Goal: Task Accomplishment & Management: Use online tool/utility

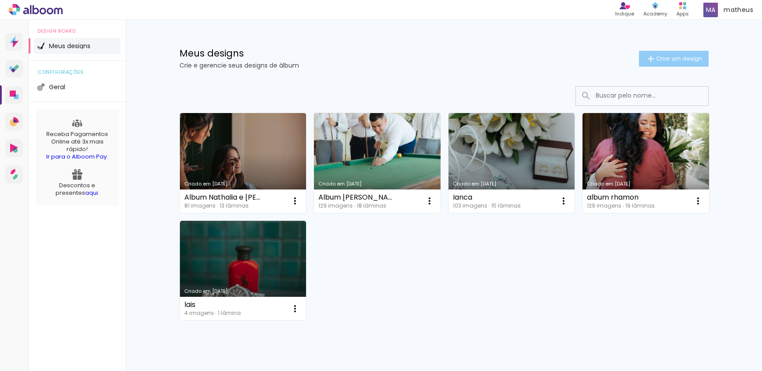
click at [671, 65] on paper-button "Criar um design" at bounding box center [674, 59] width 70 height 16
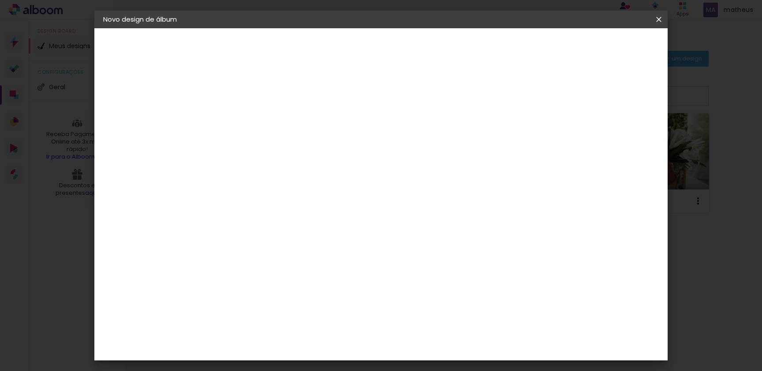
click at [248, 118] on input at bounding box center [248, 119] width 0 height 14
type input "[PERSON_NAME] e [PERSON_NAME]"
type paper-input "[PERSON_NAME] e [PERSON_NAME]"
click at [0, 0] on slot "Avançar" at bounding box center [0, 0] width 0 height 0
click at [256, 168] on input at bounding box center [269, 167] width 89 height 11
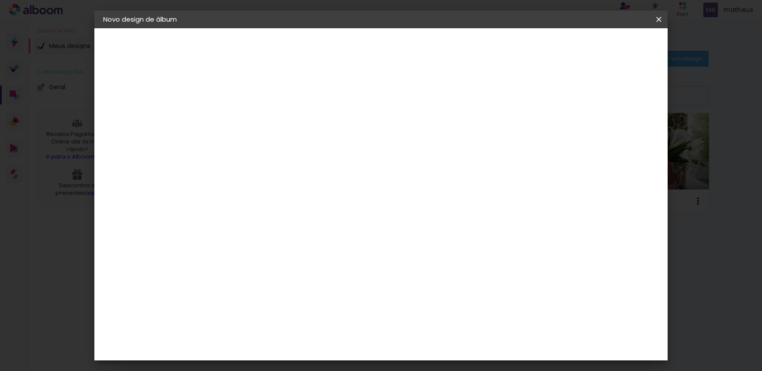
type input "she"
type paper-input "she"
click at [300, 204] on paper-item "Shekinah" at bounding box center [261, 199] width 78 height 19
click at [389, 134] on paper-item "Tamanho Livre" at bounding box center [350, 133] width 79 height 19
click at [300, 192] on paper-item "Shekinah" at bounding box center [261, 199] width 78 height 19
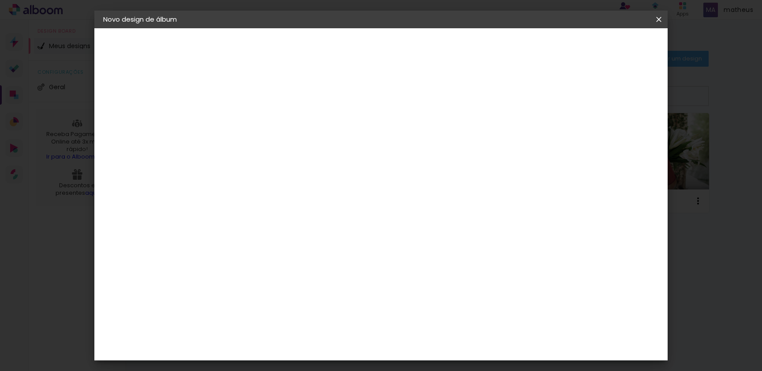
click at [273, 201] on div "Shekinah" at bounding box center [257, 199] width 31 height 7
click at [389, 41] on paper-button "Avançar" at bounding box center [367, 46] width 43 height 15
click at [307, 225] on span "30 × 40" at bounding box center [286, 234] width 41 height 18
click at [0, 0] on slot "Avançar" at bounding box center [0, 0] width 0 height 0
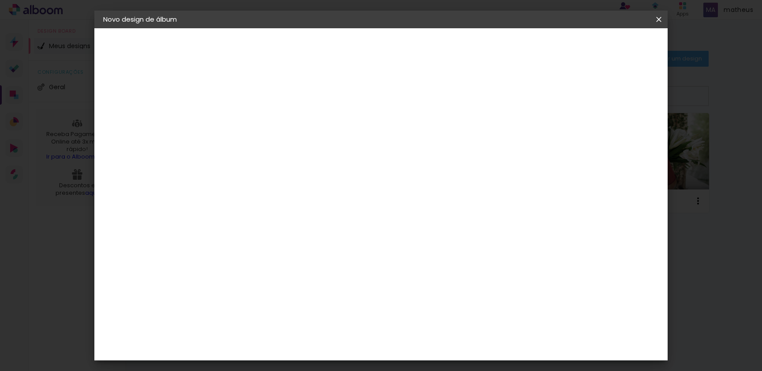
click at [611, 49] on span "Iniciar design" at bounding box center [590, 47] width 40 height 6
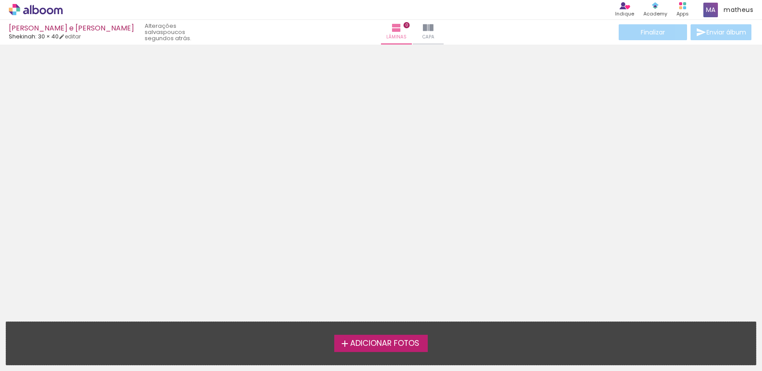
click at [380, 349] on label "Adicionar Fotos" at bounding box center [381, 342] width 94 height 17
click at [0, 0] on input "file" at bounding box center [0, 0] width 0 height 0
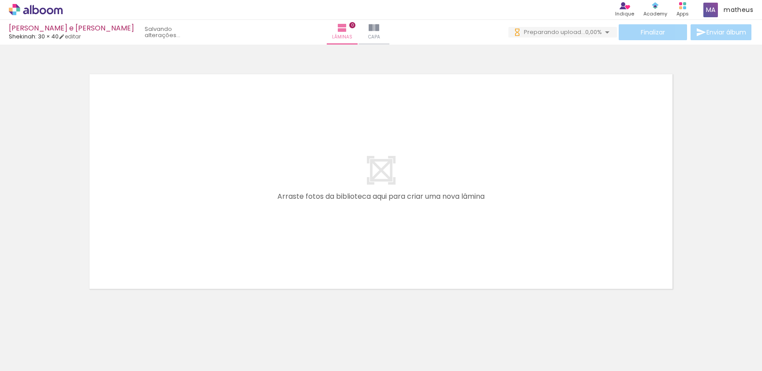
click at [143, 351] on div at bounding box center [138, 340] width 44 height 29
drag, startPoint x: 152, startPoint y: 349, endPoint x: 188, endPoint y: 268, distance: 87.9
click at [188, 268] on quentale-workspace at bounding box center [381, 185] width 762 height 371
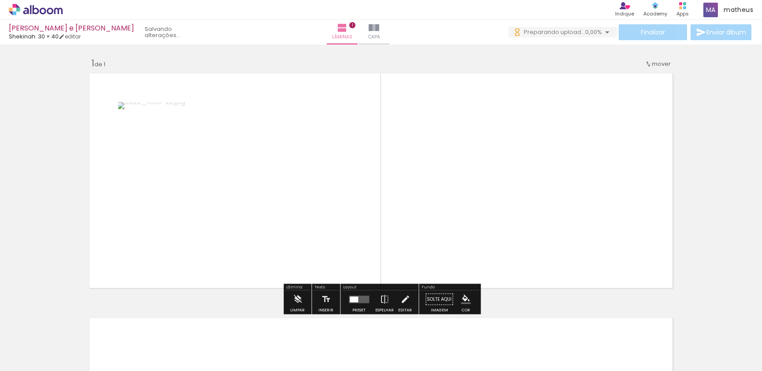
scroll to position [1, 0]
drag, startPoint x: 189, startPoint y: 346, endPoint x: 234, endPoint y: 295, distance: 68.8
click at [240, 262] on quentale-workspace at bounding box center [381, 185] width 762 height 371
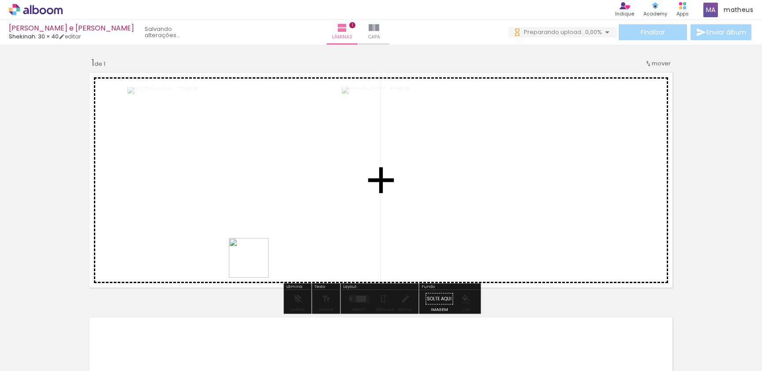
drag, startPoint x: 234, startPoint y: 351, endPoint x: 262, endPoint y: 259, distance: 96.2
click at [262, 259] on quentale-workspace at bounding box center [381, 185] width 762 height 371
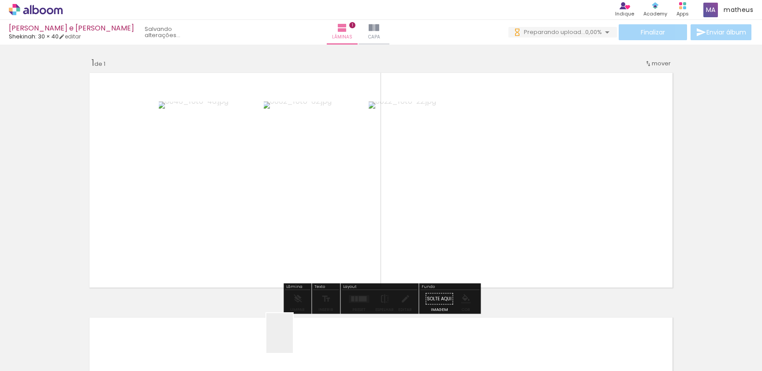
drag, startPoint x: 293, startPoint y: 339, endPoint x: 282, endPoint y: 237, distance: 102.9
click at [282, 237] on quentale-workspace at bounding box center [381, 185] width 762 height 371
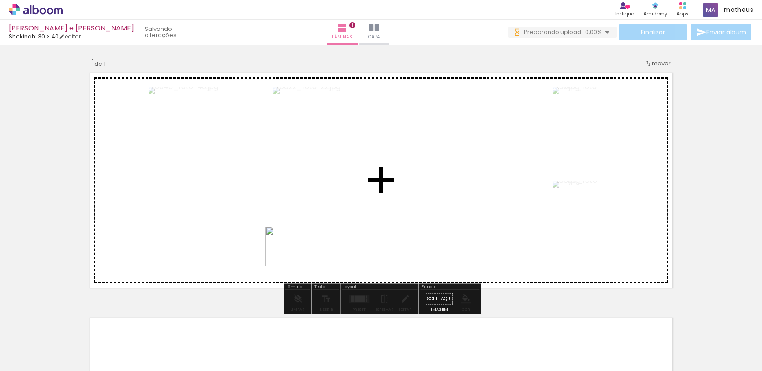
drag, startPoint x: 338, startPoint y: 355, endPoint x: 282, endPoint y: 246, distance: 122.9
click at [284, 245] on quentale-workspace at bounding box center [381, 185] width 762 height 371
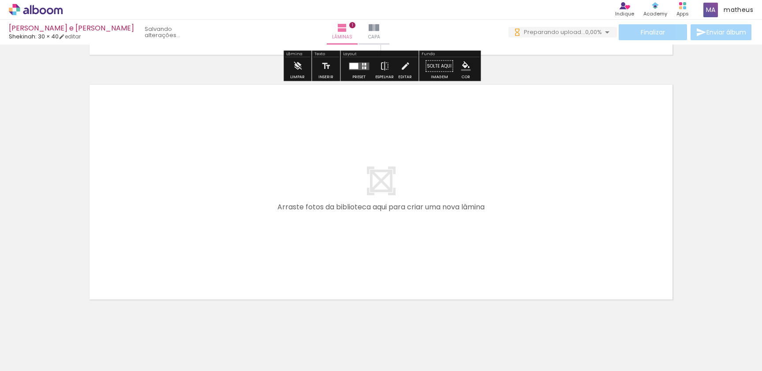
scroll to position [234, 0]
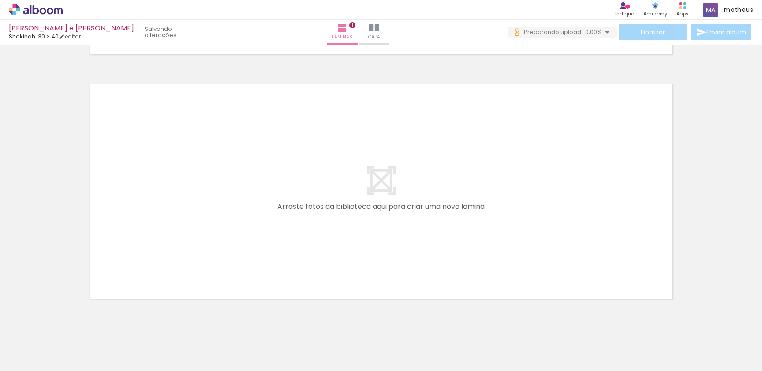
click at [39, 346] on input "Todas as fotos" at bounding box center [25, 344] width 34 height 8
click at [0, 0] on slot "Não utilizadas" at bounding box center [0, 0] width 0 height 0
type input "Não utilizadas"
drag, startPoint x: 148, startPoint y: 328, endPoint x: 171, endPoint y: 240, distance: 90.3
click at [171, 240] on quentale-workspace at bounding box center [381, 185] width 762 height 371
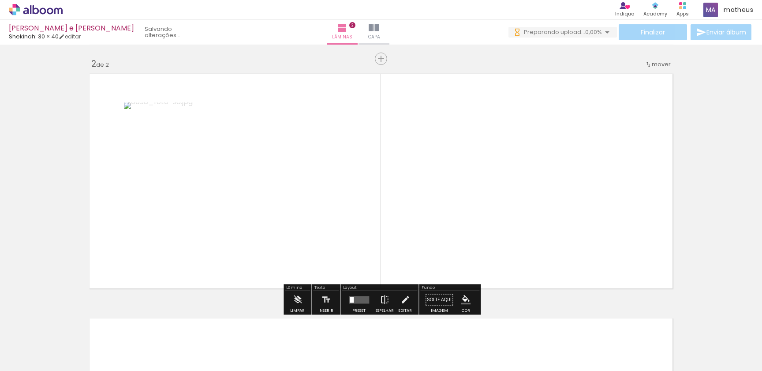
scroll to position [246, 0]
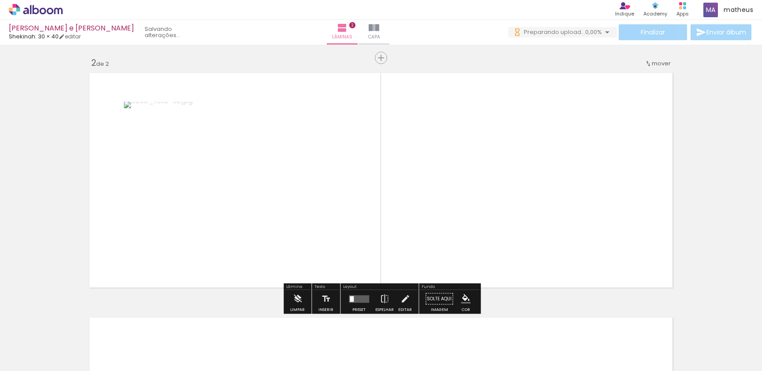
drag, startPoint x: 192, startPoint y: 348, endPoint x: 263, endPoint y: 276, distance: 100.8
click at [270, 229] on quentale-workspace at bounding box center [381, 185] width 762 height 371
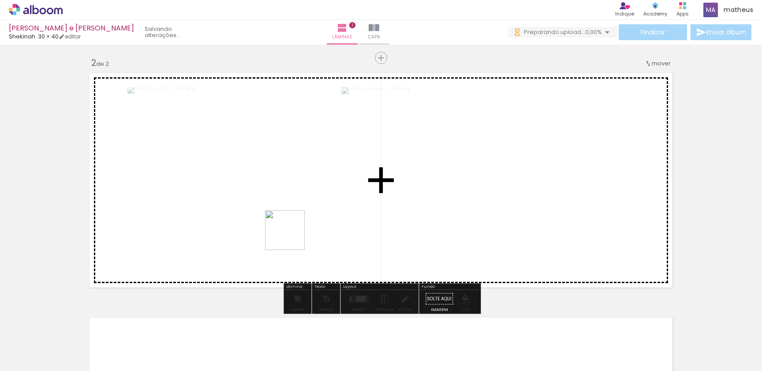
drag, startPoint x: 214, startPoint y: 303, endPoint x: 294, endPoint y: 231, distance: 107.8
click at [294, 231] on quentale-workspace at bounding box center [381, 185] width 762 height 371
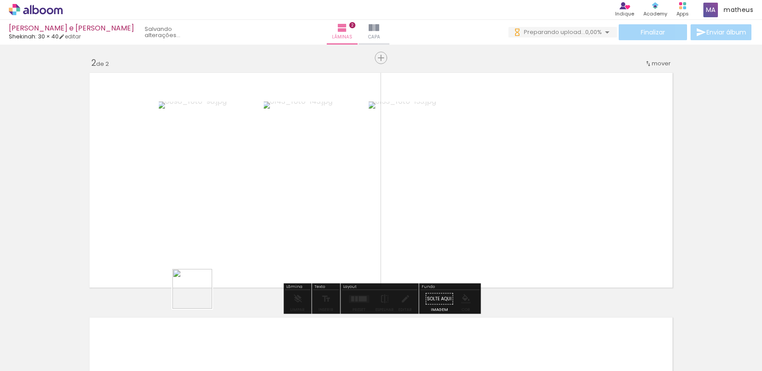
drag, startPoint x: 186, startPoint y: 339, endPoint x: 214, endPoint y: 247, distance: 96.6
click at [210, 229] on quentale-workspace at bounding box center [381, 185] width 762 height 371
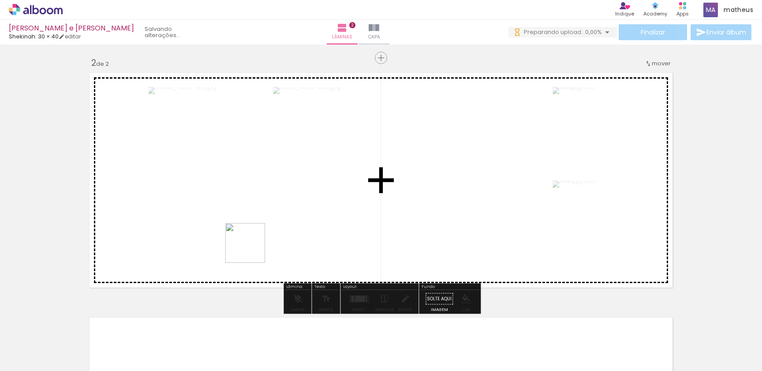
drag, startPoint x: 256, startPoint y: 304, endPoint x: 252, endPoint y: 249, distance: 54.4
click at [252, 249] on quentale-workspace at bounding box center [381, 185] width 762 height 371
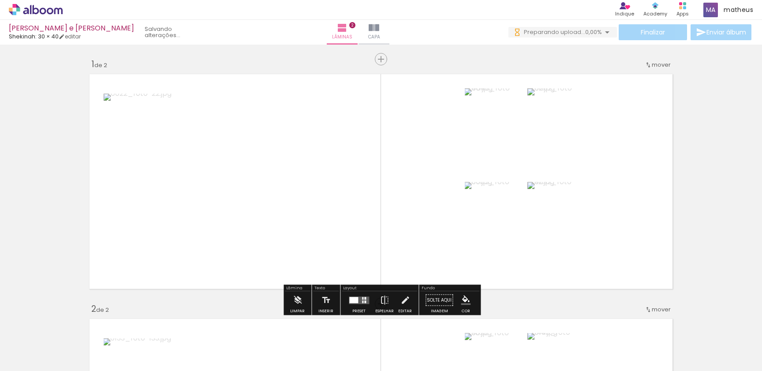
scroll to position [0, 0]
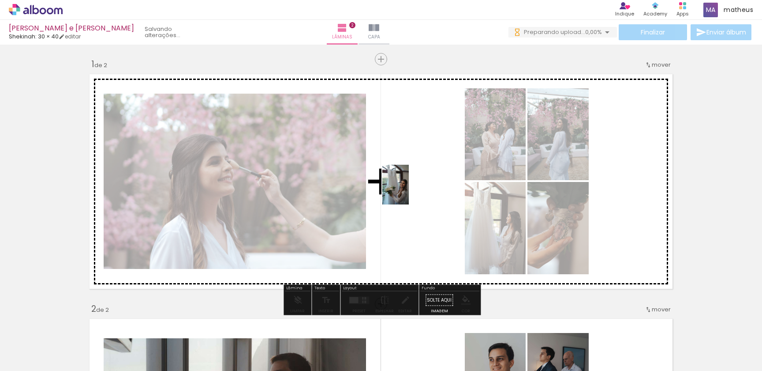
drag, startPoint x: 146, startPoint y: 354, endPoint x: 409, endPoint y: 191, distance: 309.9
click at [409, 191] on quentale-workspace at bounding box center [381, 185] width 762 height 371
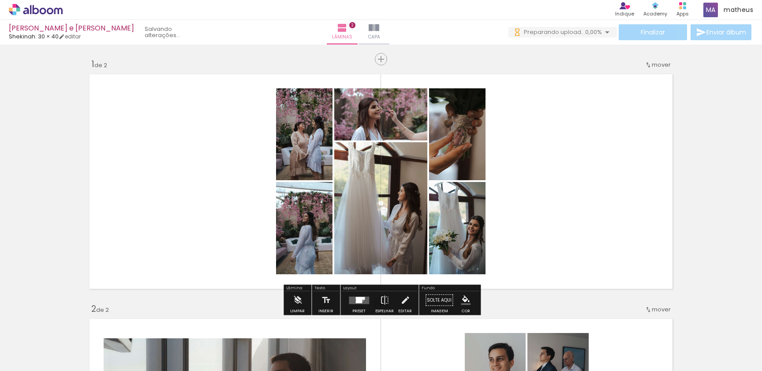
click at [360, 299] on div at bounding box center [359, 300] width 6 height 6
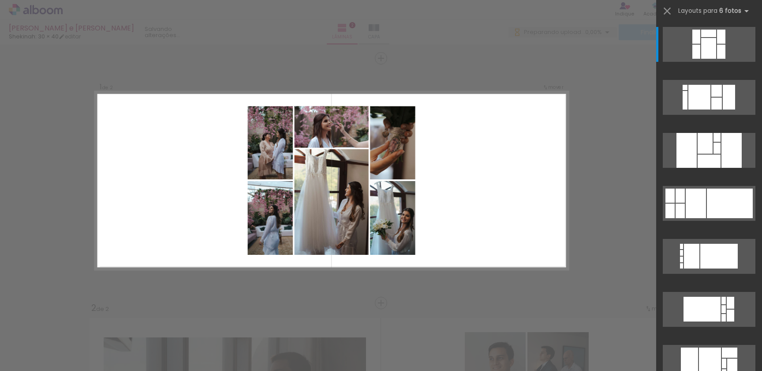
scroll to position [1, 0]
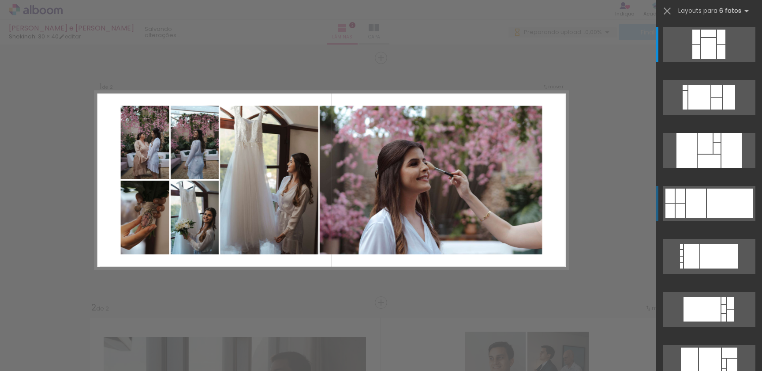
click at [737, 203] on div at bounding box center [730, 203] width 46 height 30
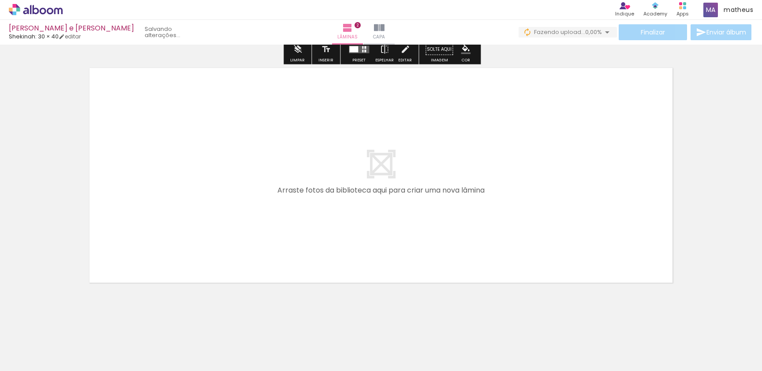
scroll to position [497, 0]
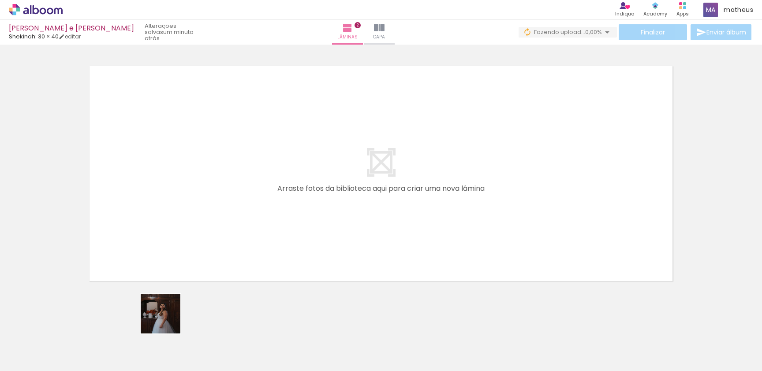
drag, startPoint x: 148, startPoint y: 344, endPoint x: 213, endPoint y: 235, distance: 126.6
click at [213, 235] on quentale-workspace at bounding box center [381, 185] width 762 height 371
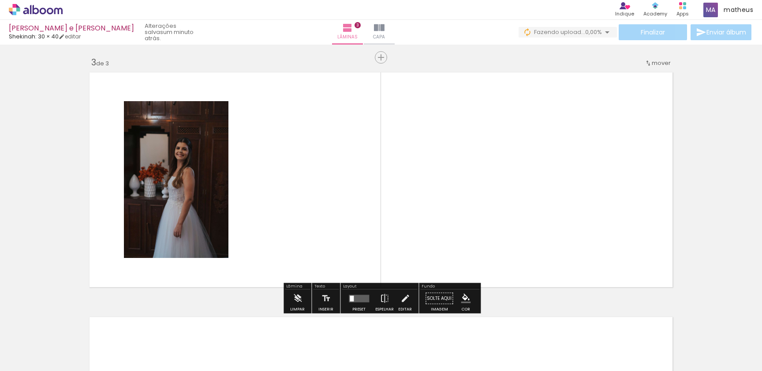
scroll to position [490, 0]
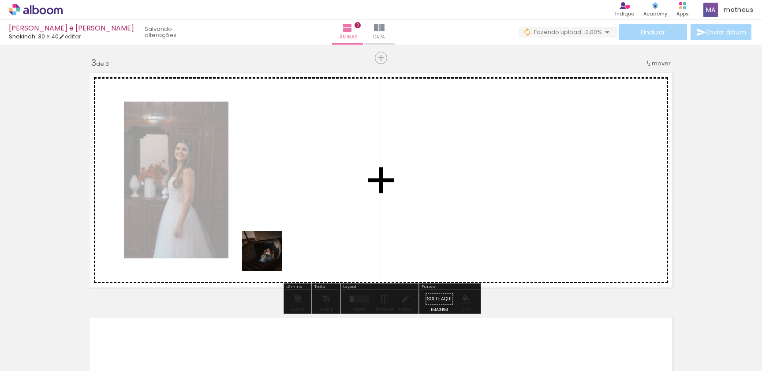
drag, startPoint x: 184, startPoint y: 323, endPoint x: 277, endPoint y: 249, distance: 119.0
click at [277, 249] on quentale-workspace at bounding box center [381, 185] width 762 height 371
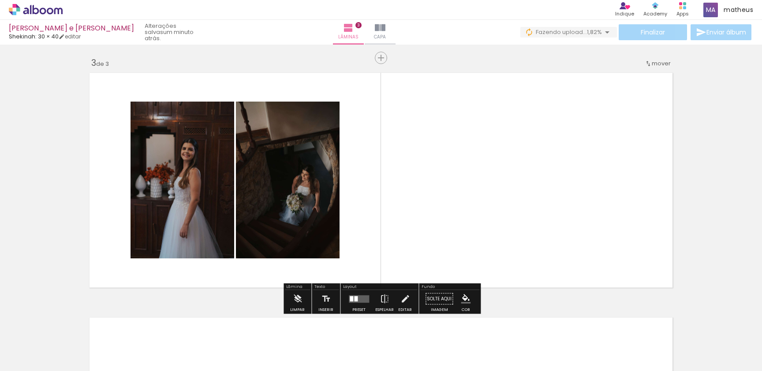
drag, startPoint x: 195, startPoint y: 350, endPoint x: 213, endPoint y: 275, distance: 77.1
click at [237, 254] on quentale-workspace at bounding box center [381, 185] width 762 height 371
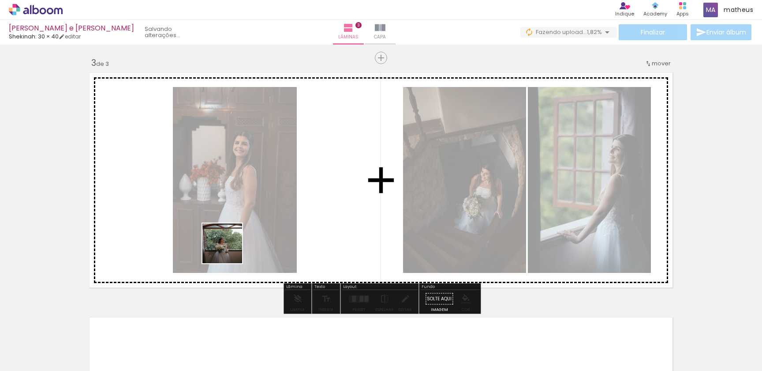
drag, startPoint x: 144, startPoint y: 348, endPoint x: 223, endPoint y: 258, distance: 119.7
click at [234, 243] on quentale-workspace at bounding box center [381, 185] width 762 height 371
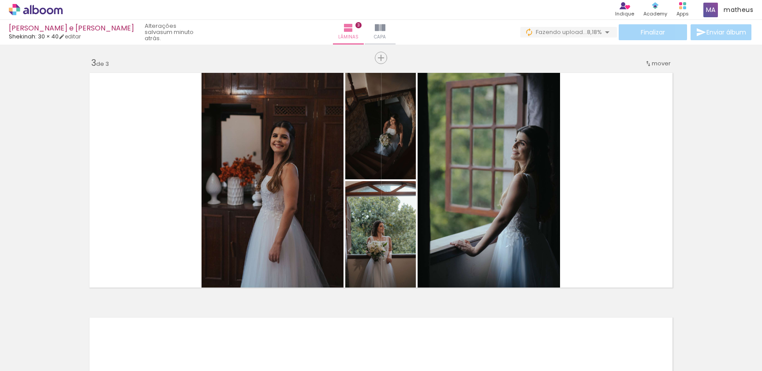
scroll to position [0, 0]
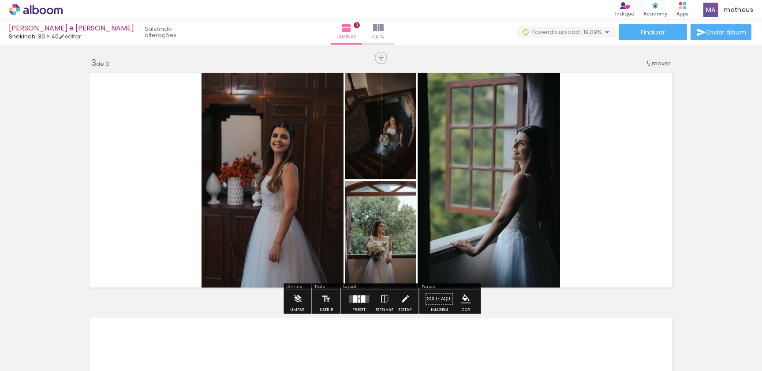
click at [354, 285] on div "Layout" at bounding box center [379, 287] width 75 height 5
click at [353, 295] on div at bounding box center [355, 299] width 4 height 8
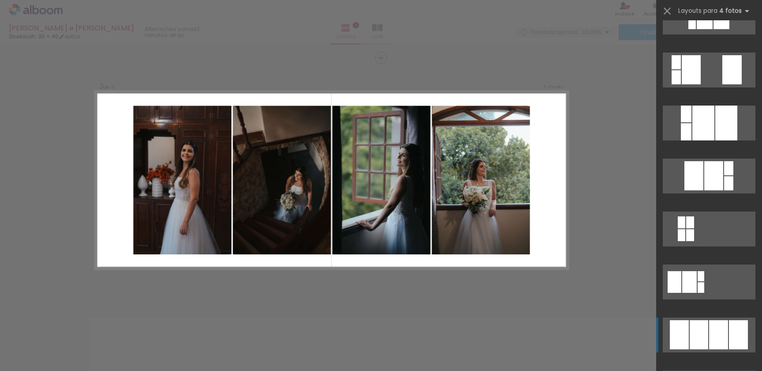
scroll to position [351, 0]
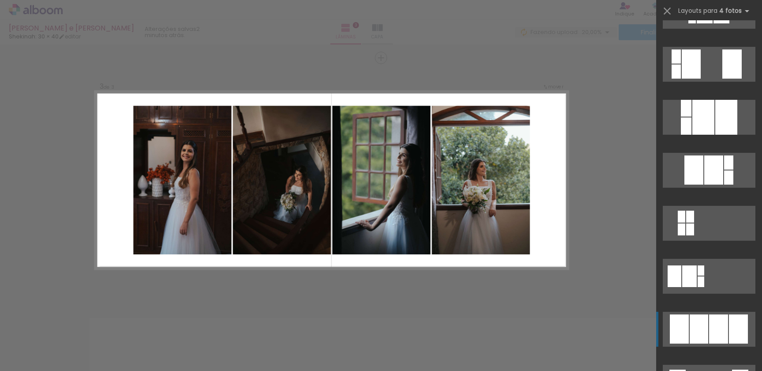
click at [711, 315] on div at bounding box center [718, 328] width 19 height 29
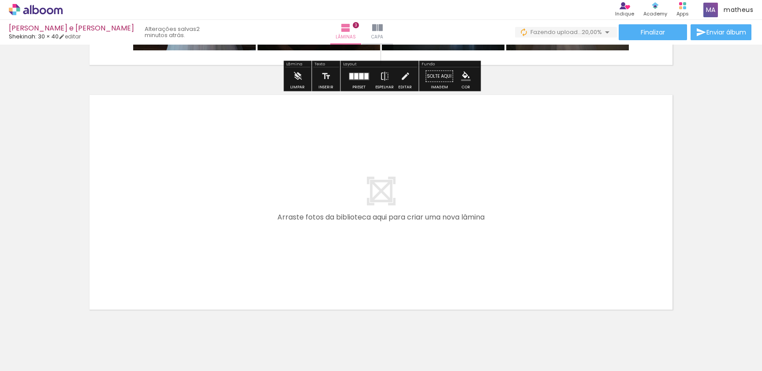
scroll to position [741, 0]
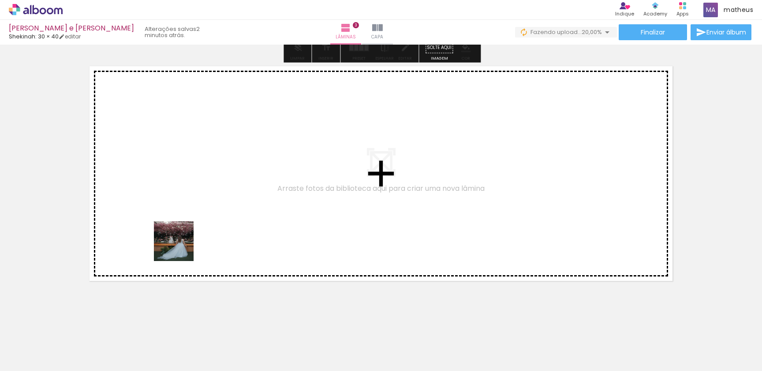
drag, startPoint x: 141, startPoint y: 349, endPoint x: 180, endPoint y: 235, distance: 121.0
click at [180, 235] on quentale-workspace at bounding box center [381, 185] width 762 height 371
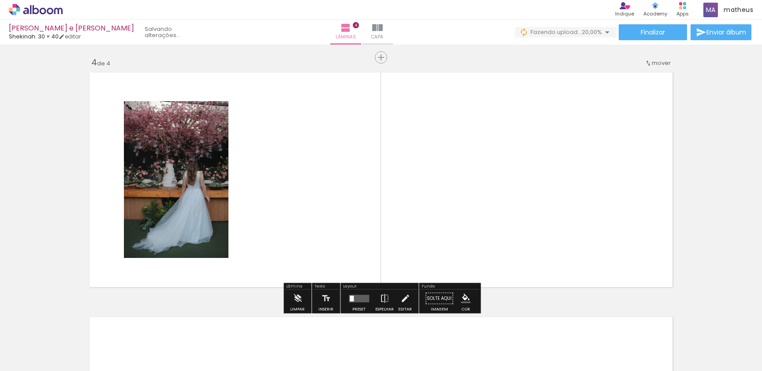
scroll to position [735, 0]
drag, startPoint x: 141, startPoint y: 342, endPoint x: 255, endPoint y: 266, distance: 136.8
click at [272, 239] on quentale-workspace at bounding box center [381, 185] width 762 height 371
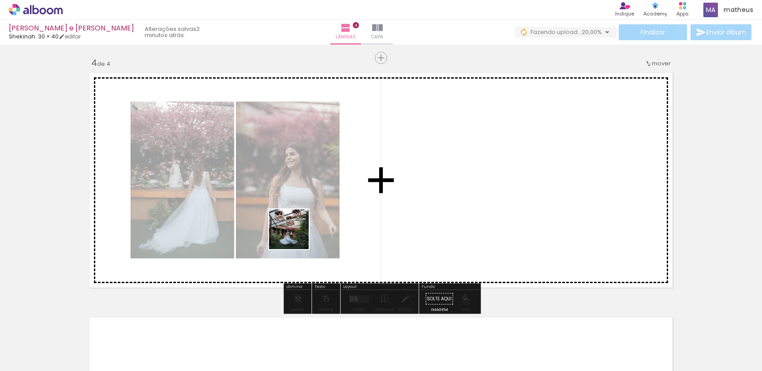
drag, startPoint x: 163, startPoint y: 334, endPoint x: 293, endPoint y: 239, distance: 160.6
click at [297, 234] on quentale-workspace at bounding box center [381, 185] width 762 height 371
